Goal: Task Accomplishment & Management: Use online tool/utility

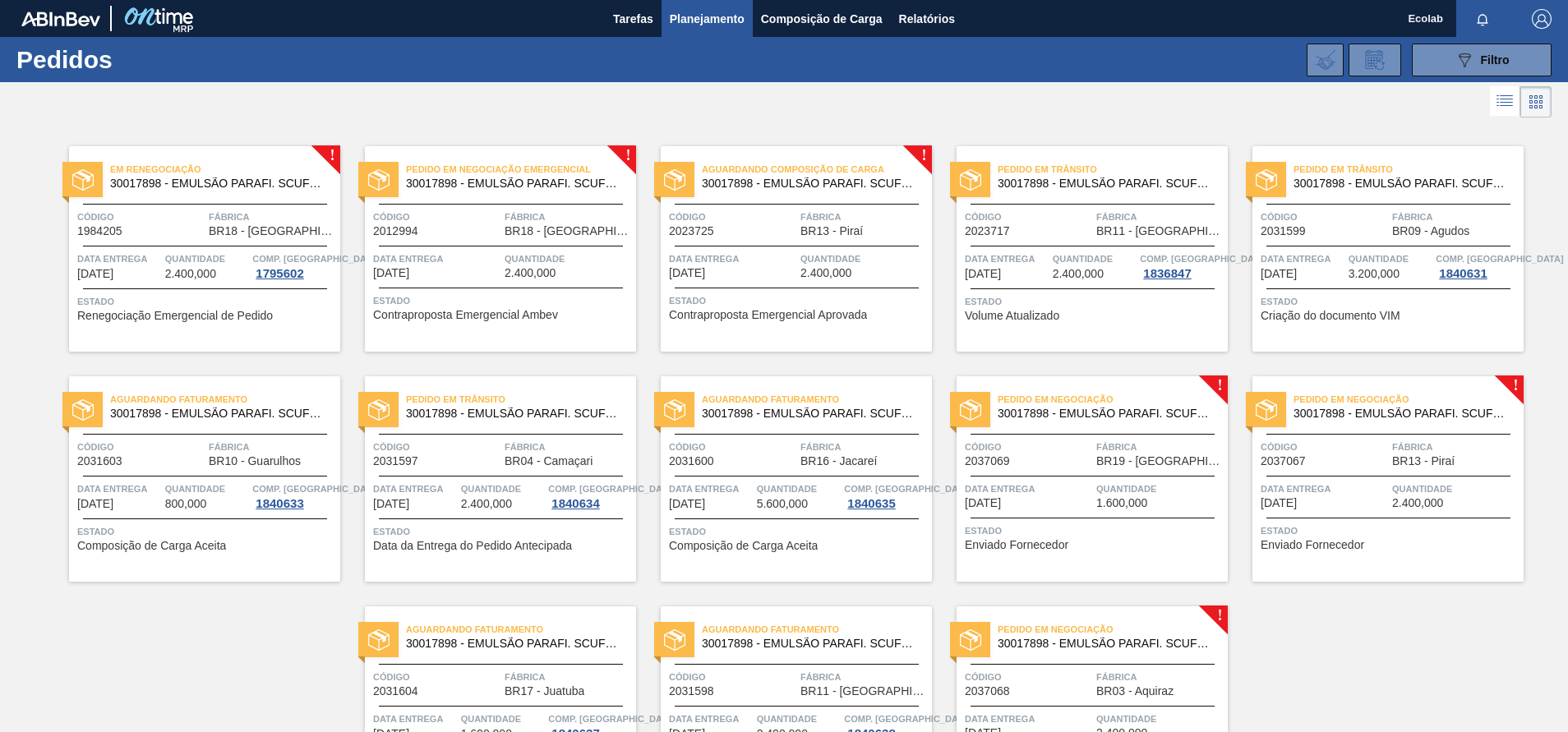
click at [763, 263] on span "Data entrega" at bounding box center [732, 259] width 127 height 16
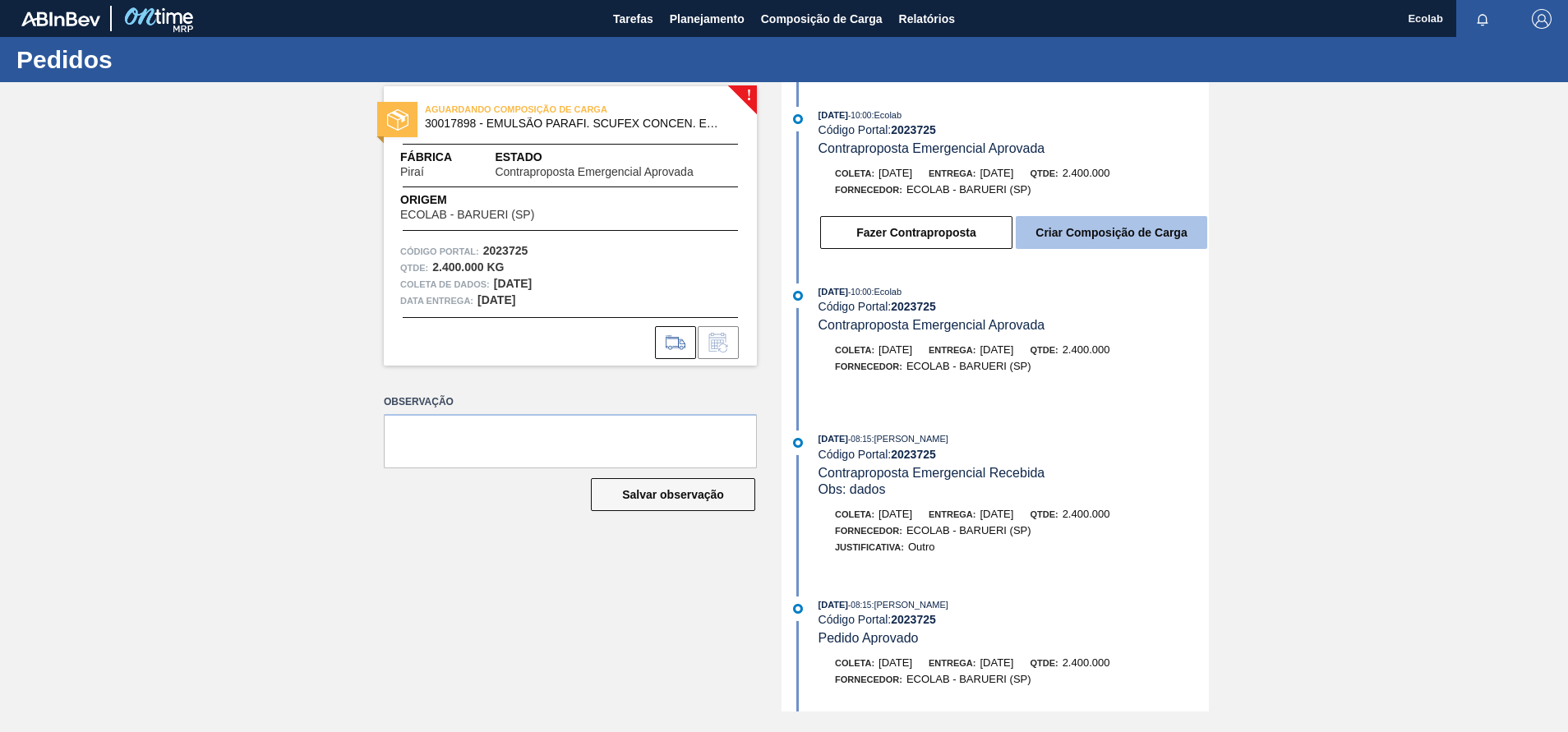
click at [1067, 230] on button "Criar Composição de Carga" at bounding box center [1112, 233] width 192 height 33
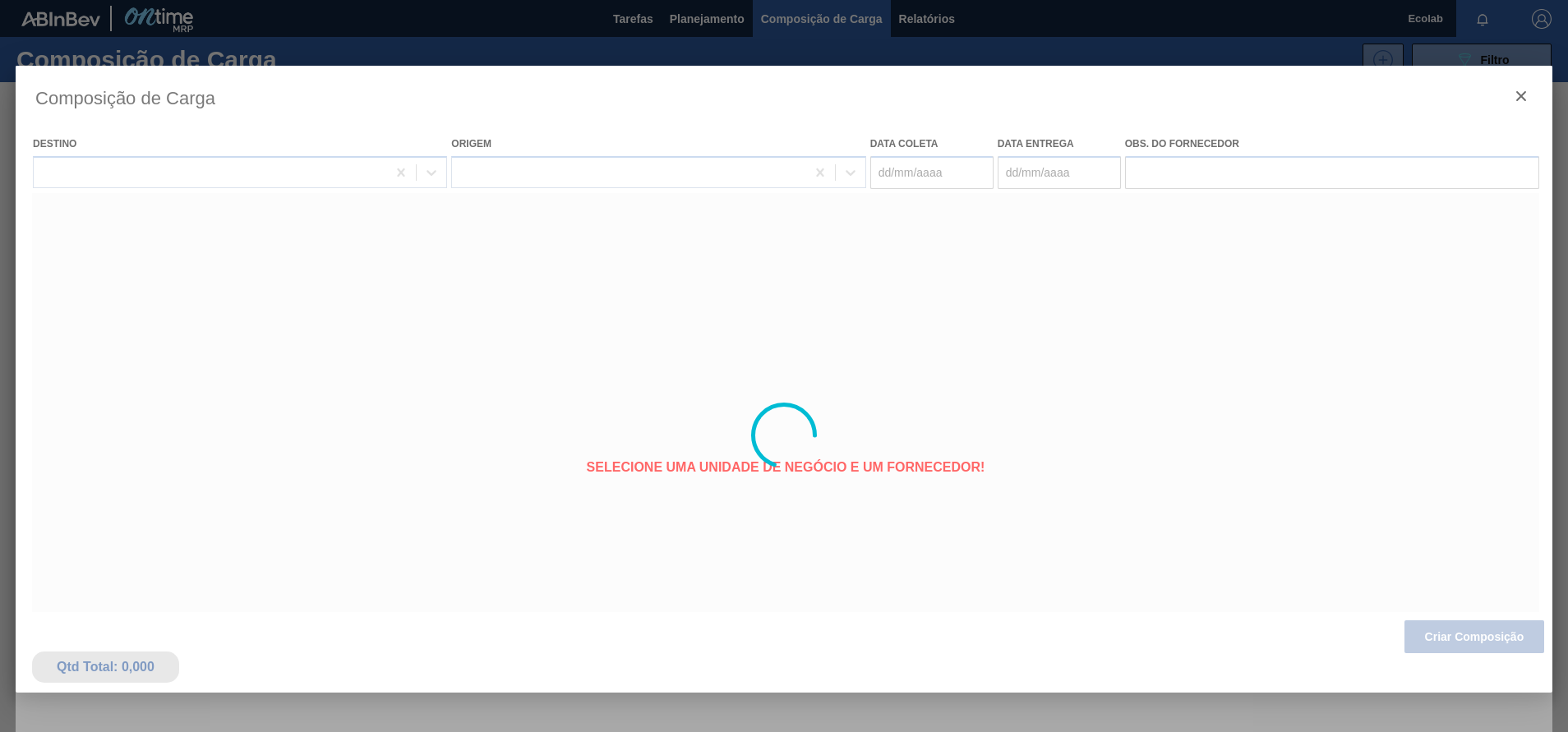
type coleta "[DATE]"
type entrega "[DATE]"
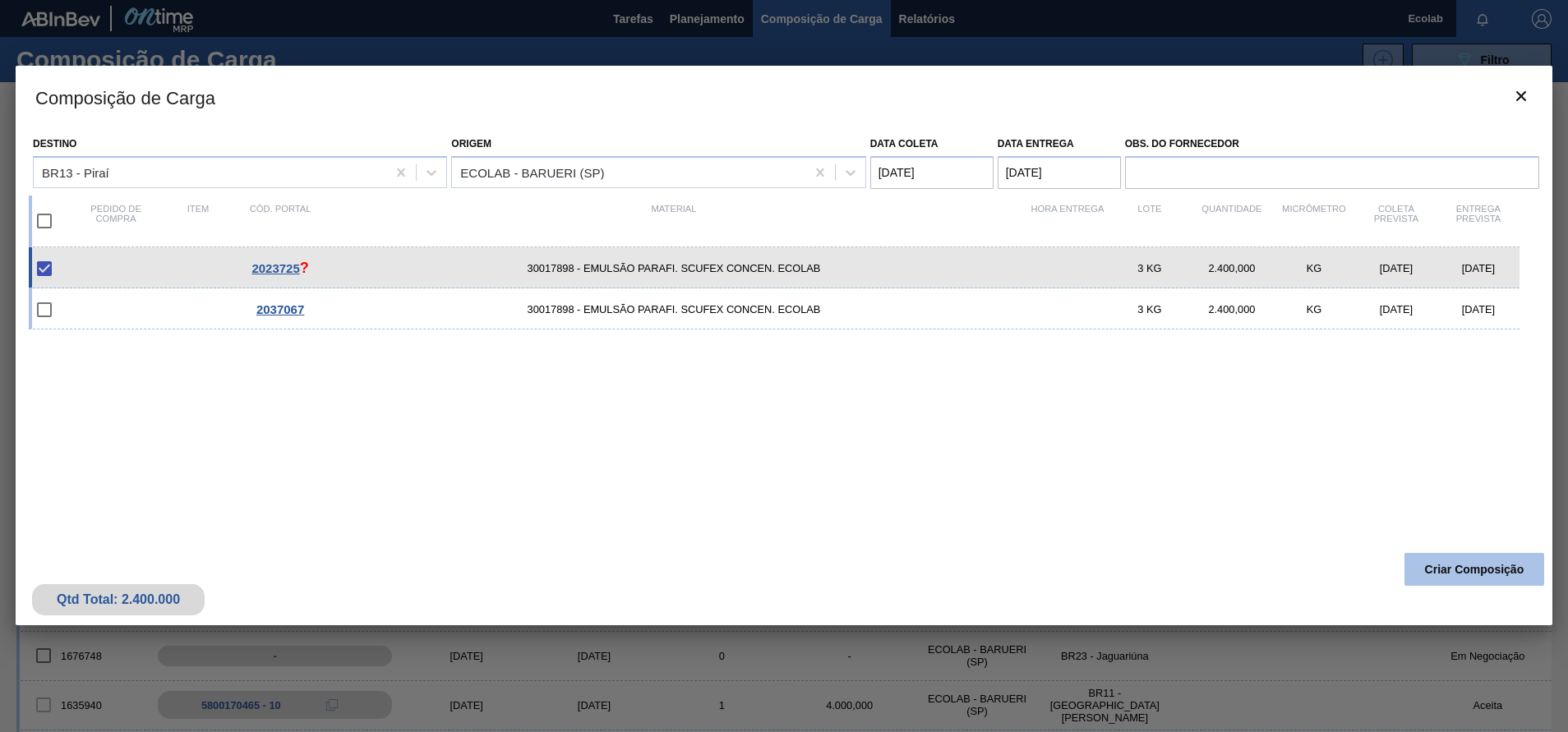
click at [1443, 571] on button "Criar Composição" at bounding box center [1474, 570] width 140 height 33
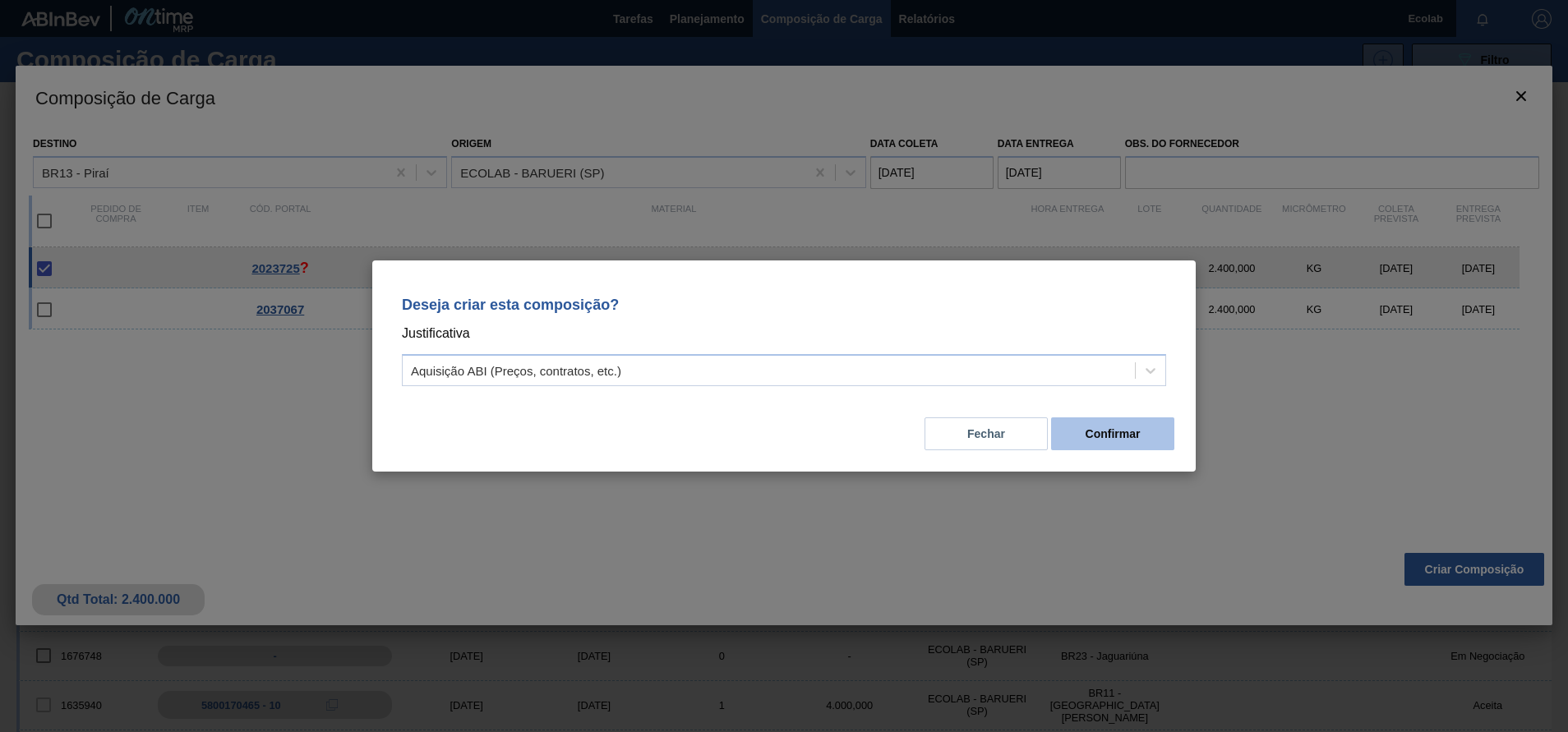
click at [1076, 431] on button "Confirmar" at bounding box center [1112, 434] width 123 height 33
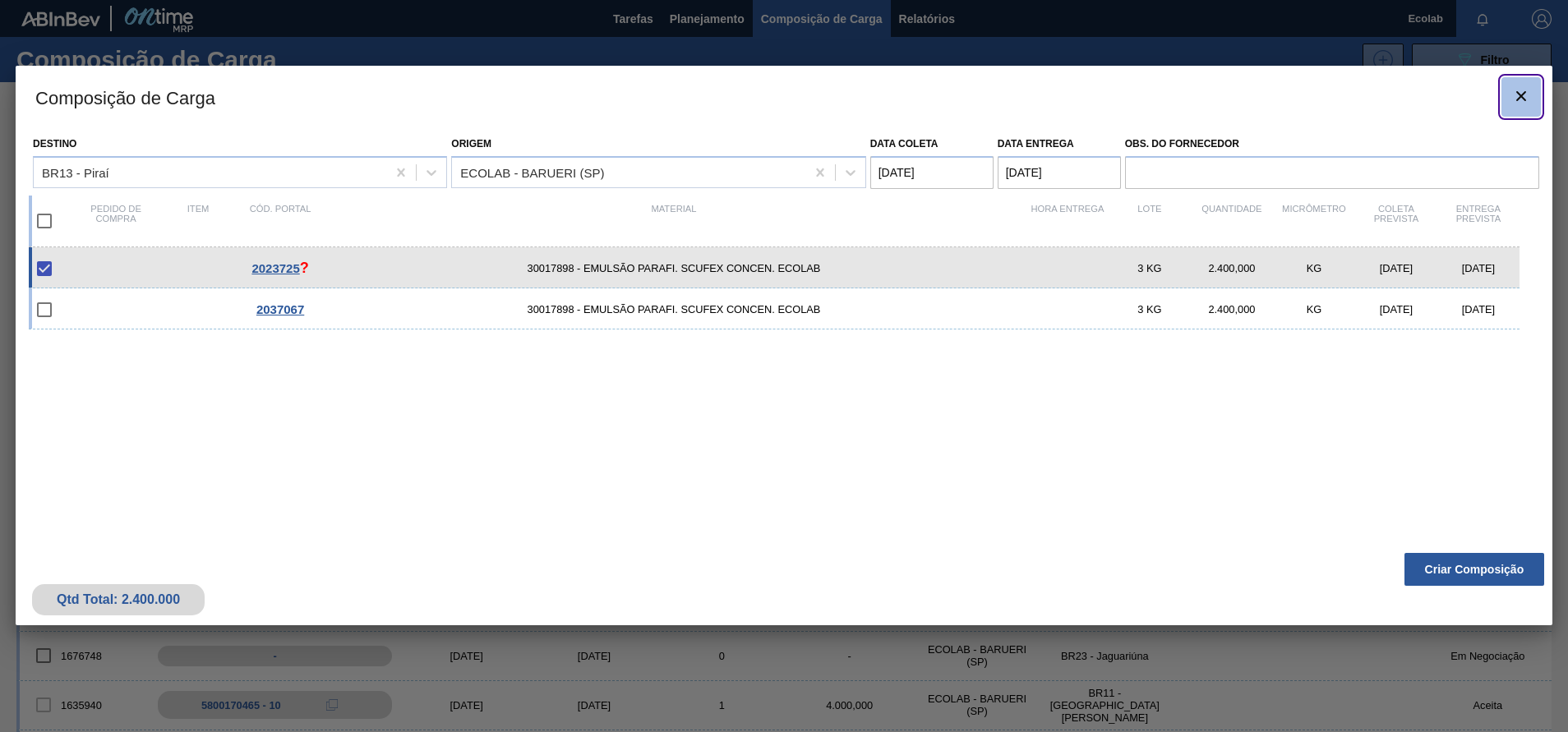
click at [1512, 97] on icon "botão de ícone" at bounding box center [1521, 96] width 19 height 19
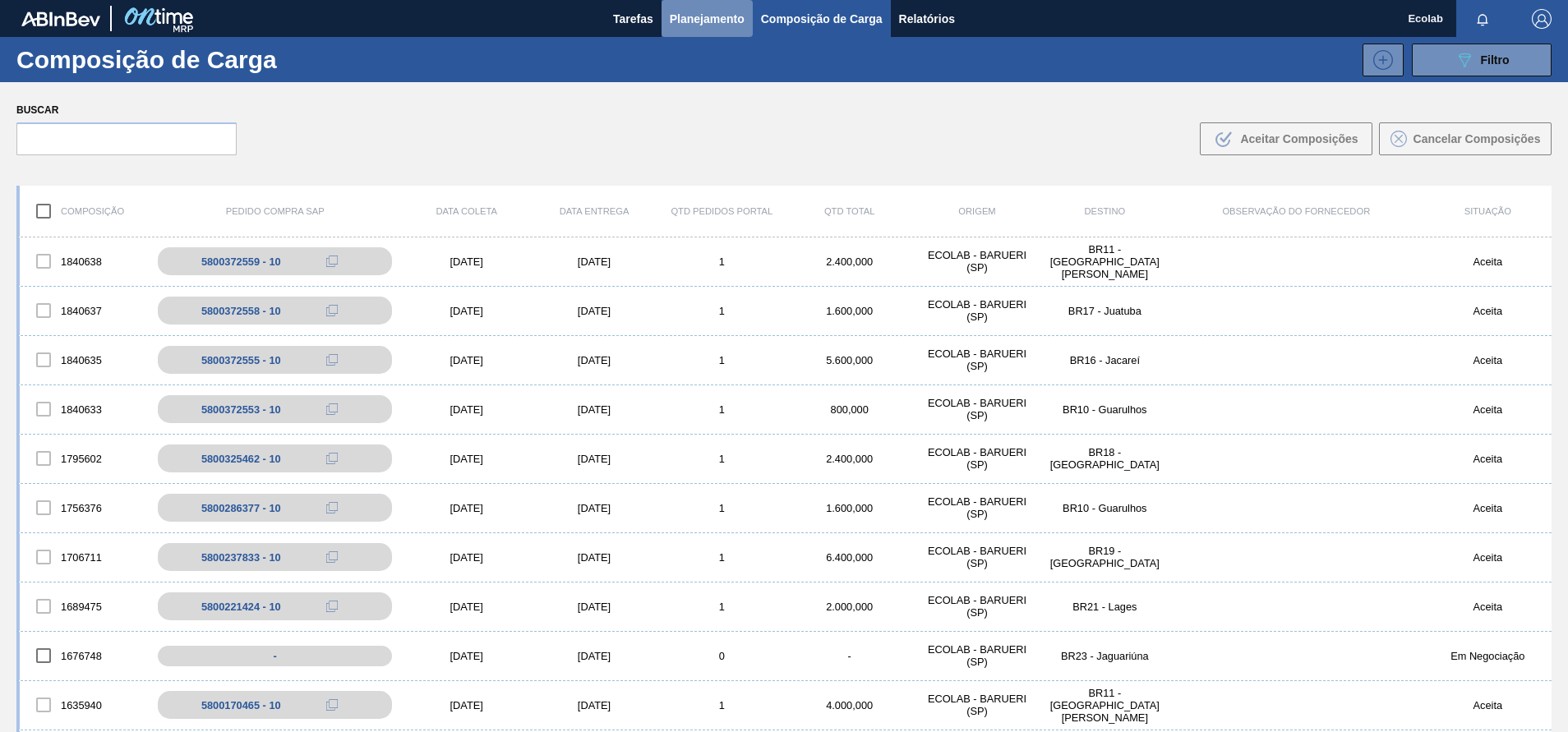
click at [702, 18] on span "Planejamento" at bounding box center [706, 18] width 75 height 19
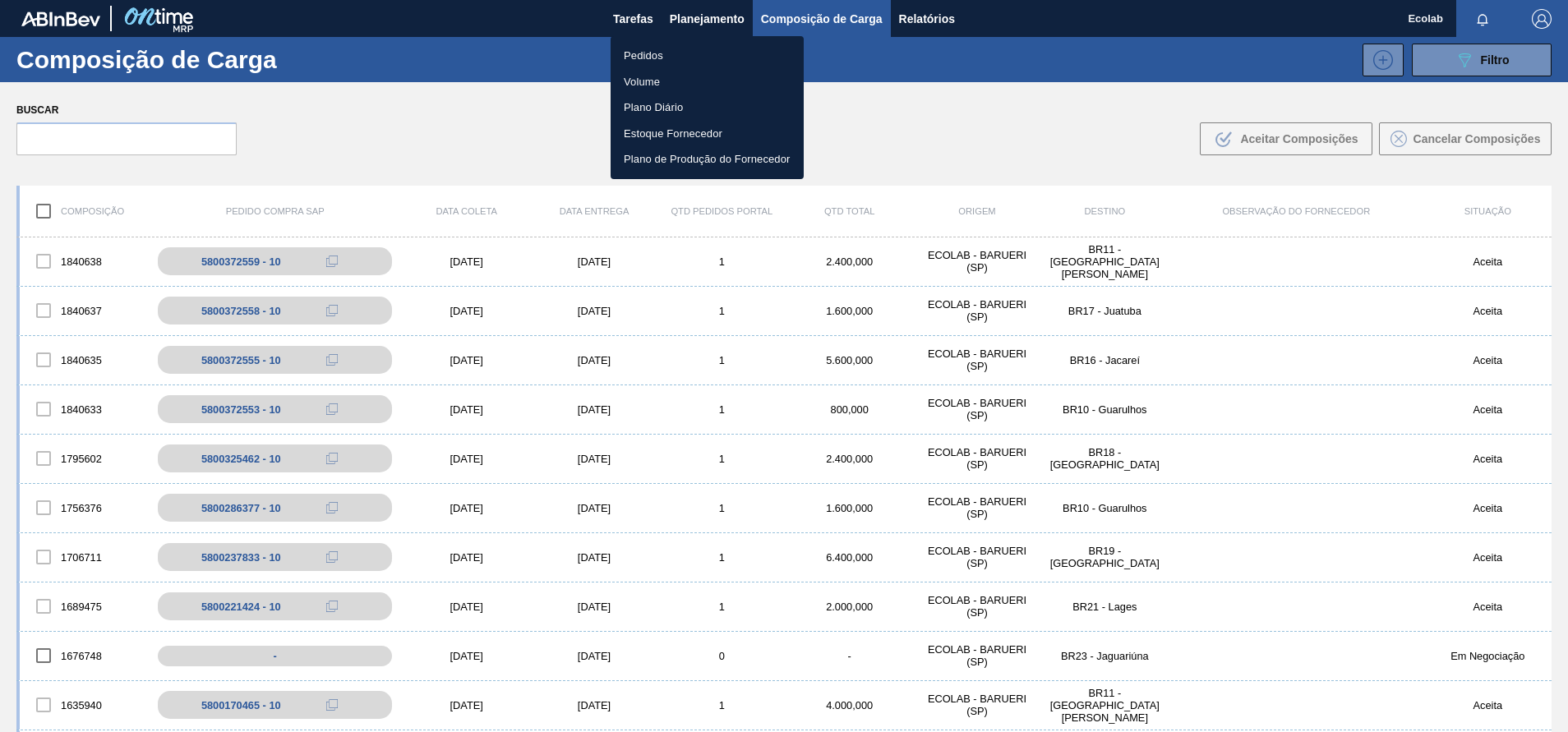
click at [629, 53] on li "Pedidos" at bounding box center [706, 55] width 193 height 26
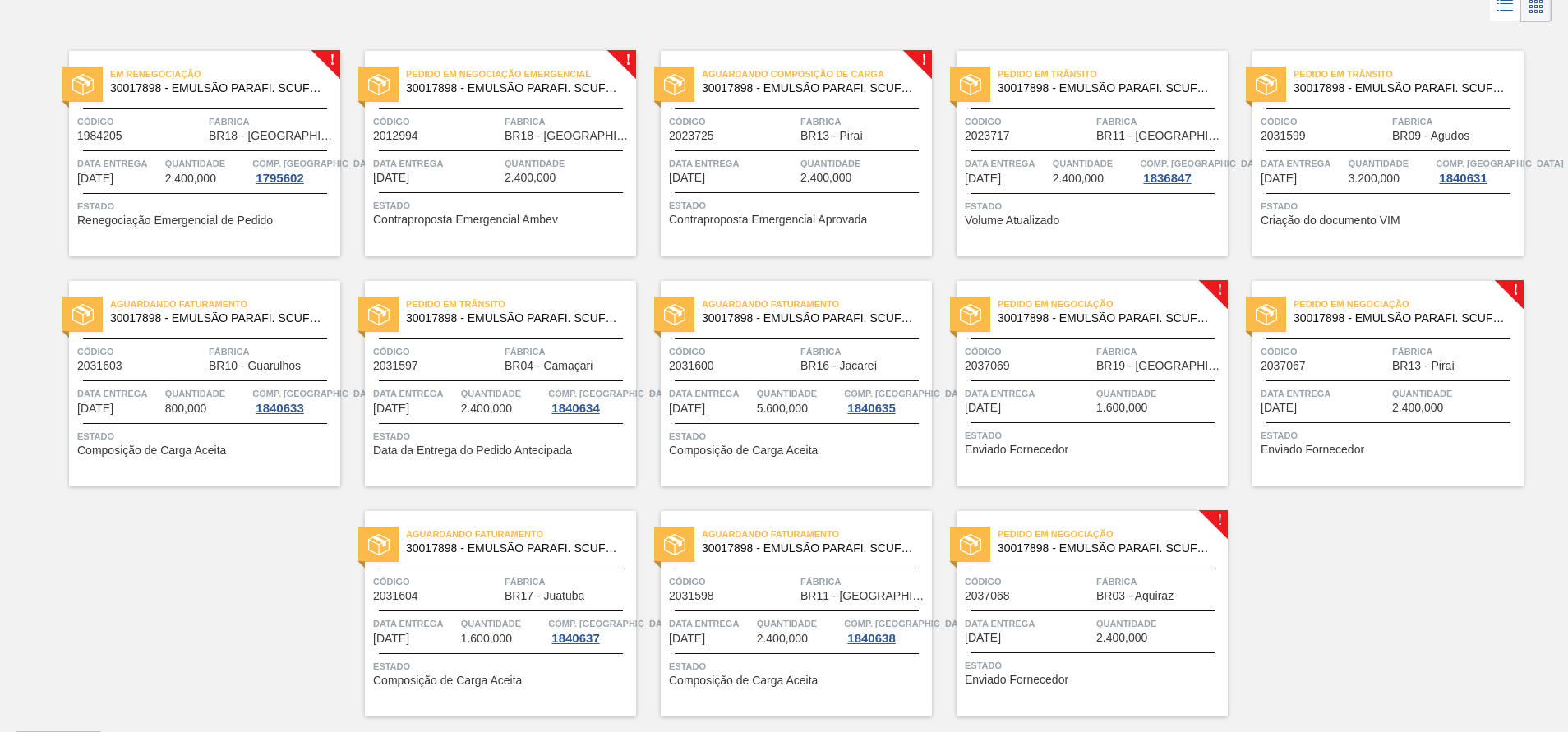
scroll to position [100, 0]
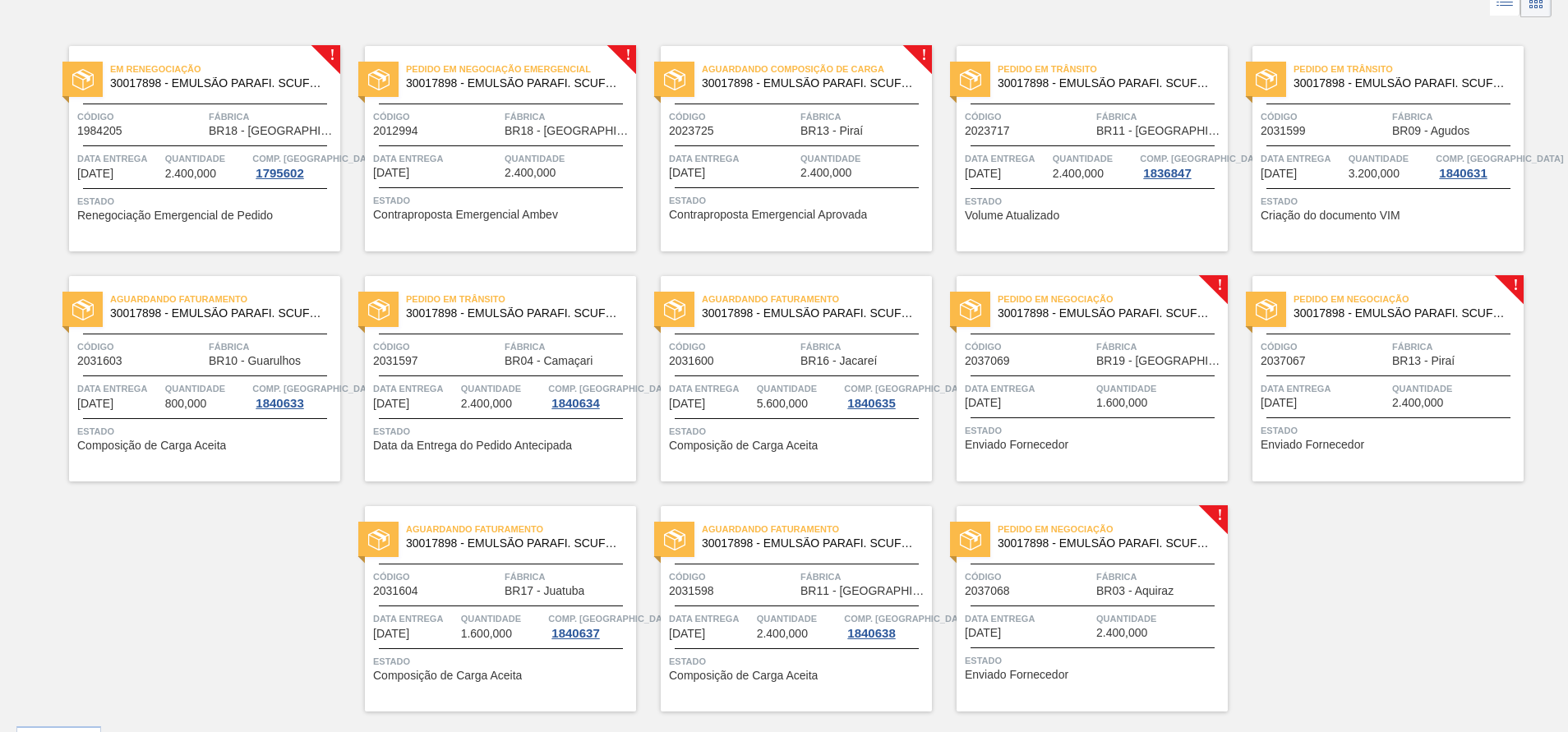
click at [1072, 384] on span "Data entrega" at bounding box center [1027, 389] width 127 height 16
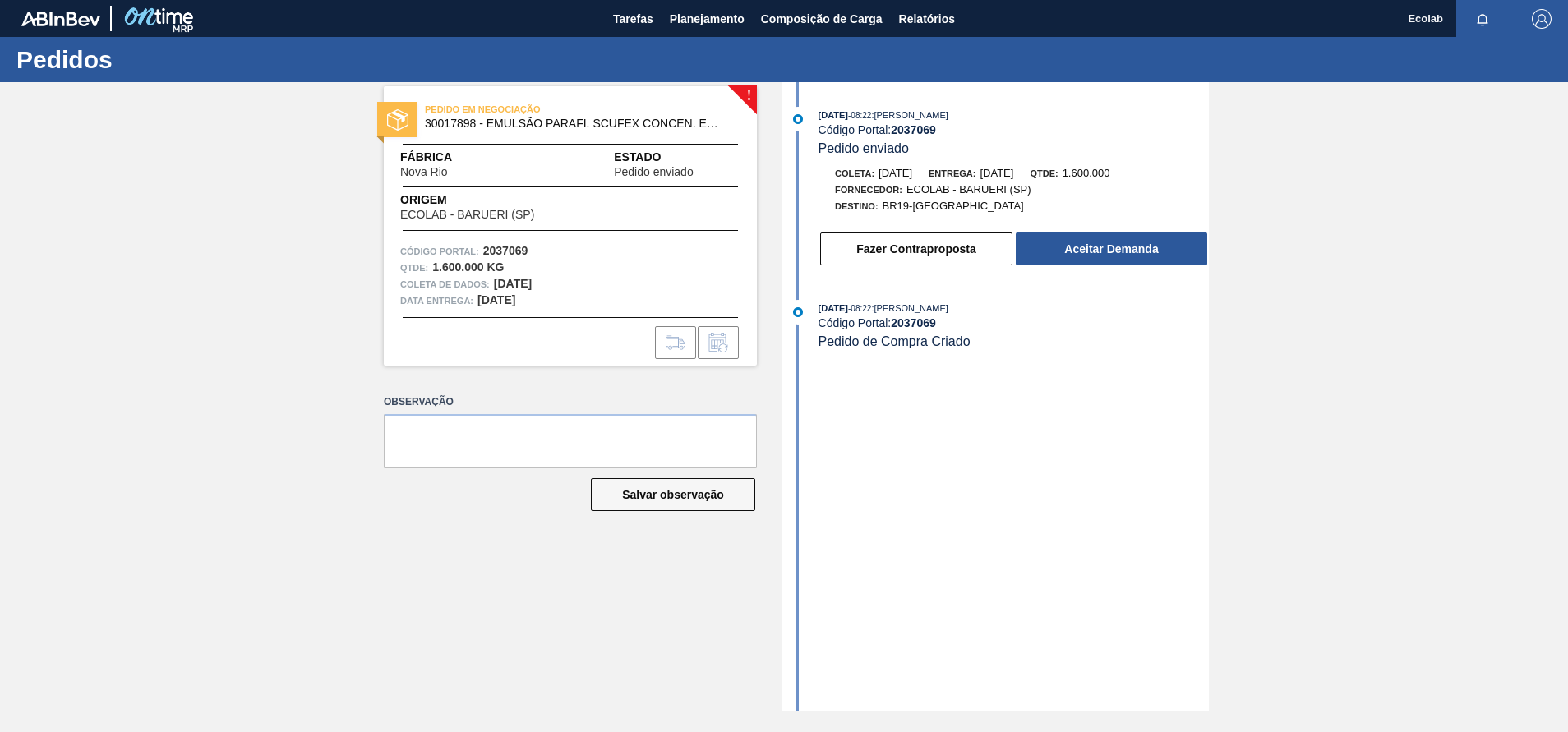
click at [1522, 289] on div "! PEDIDO EM NEGOCIAÇÃO 30017898 - EMULSÃO PARAFI. SCUFEX CONCEN. ECOLAB Fábrica…" at bounding box center [784, 397] width 1568 height 629
click at [710, 17] on span "Planejamento" at bounding box center [706, 18] width 75 height 19
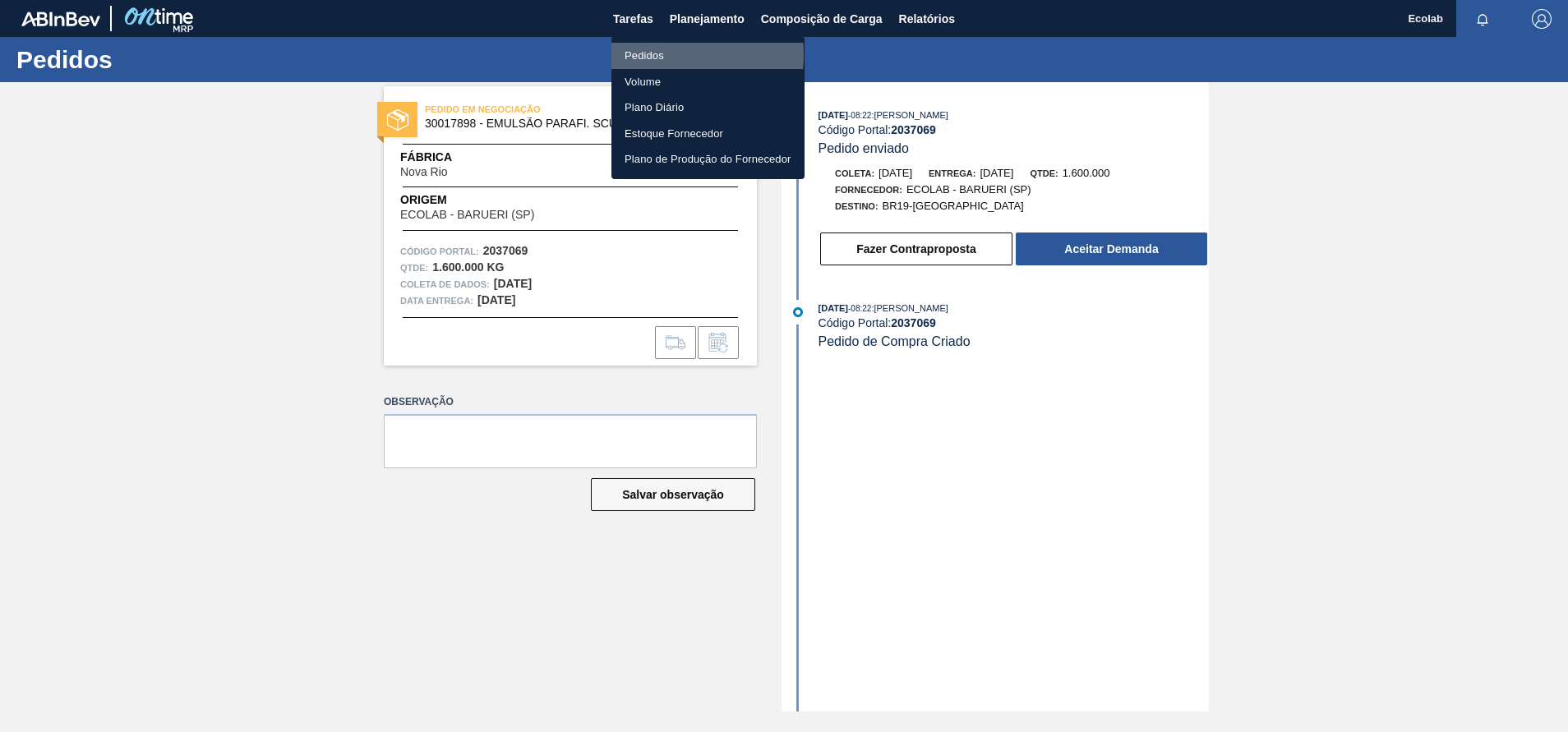
click at [644, 54] on li "Pedidos" at bounding box center [707, 55] width 193 height 26
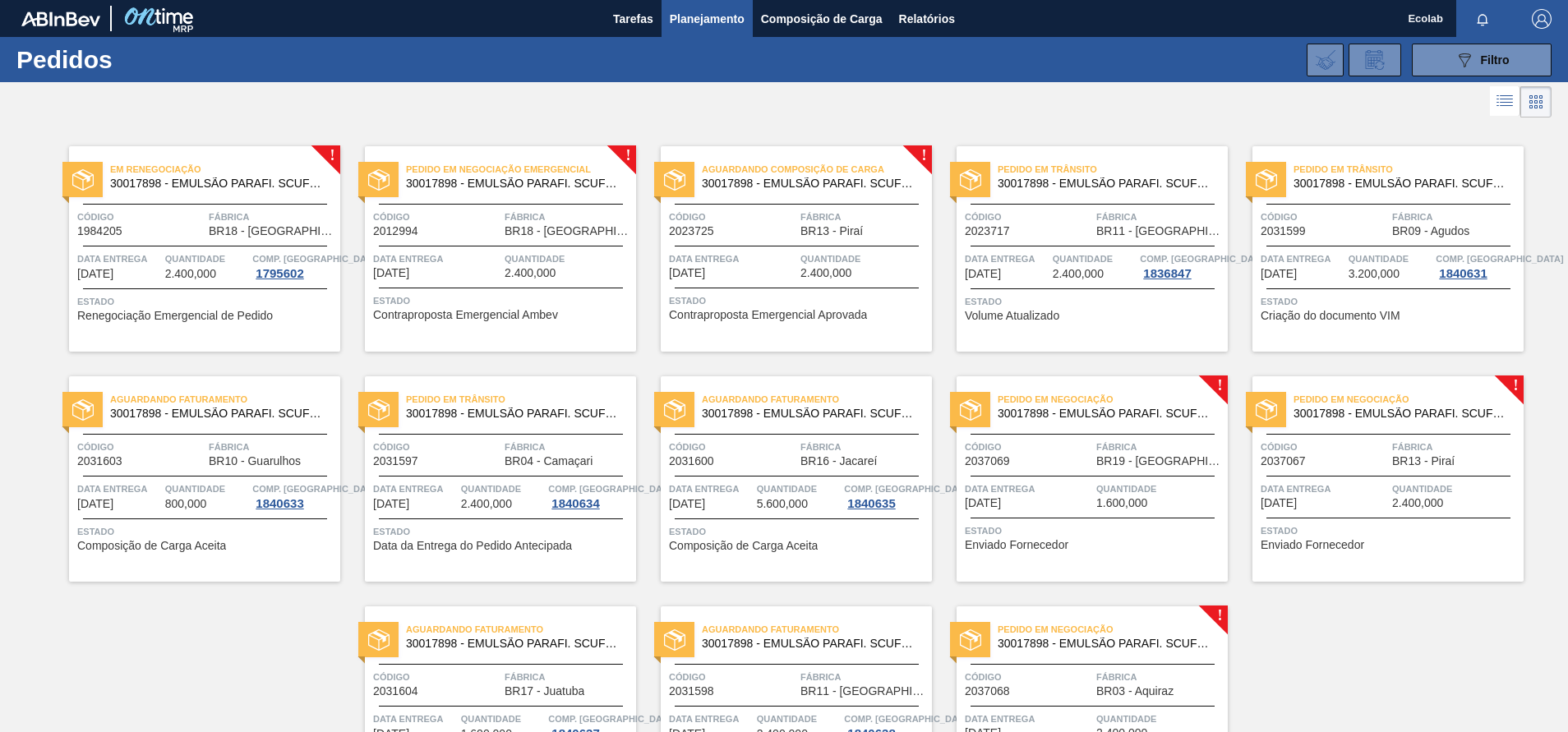
click at [1384, 652] on div "! Em renegociação 30017898 - EMULSÃO PARAFI. SCUFEX CONCEN. ECOLAB Código 19842…" at bounding box center [784, 466] width 1568 height 690
click at [1440, 674] on div "! Em renegociação 30017898 - EMULSÃO PARAFI. SCUFEX CONCEN. ECOLAB Código 19842…" at bounding box center [784, 466] width 1568 height 690
